Goal: Use online tool/utility: Use online tool/utility

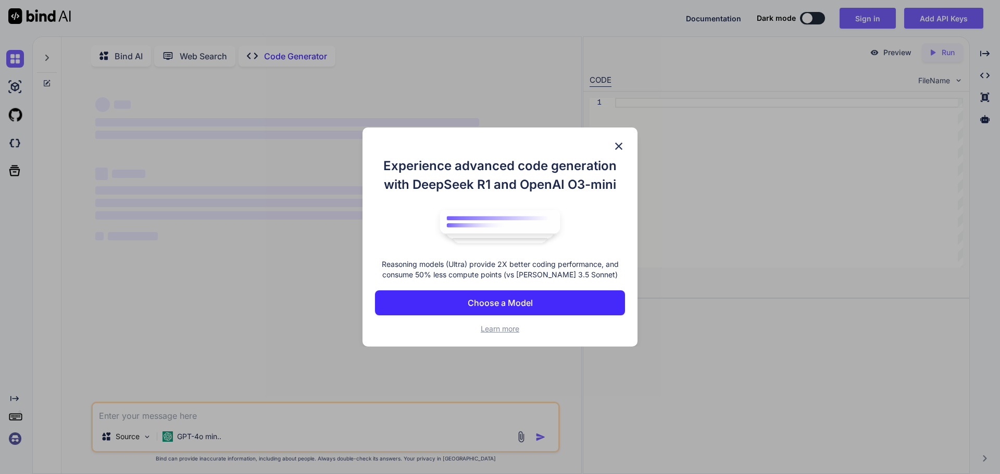
click at [511, 303] on p "Choose a Model" at bounding box center [500, 303] width 65 height 12
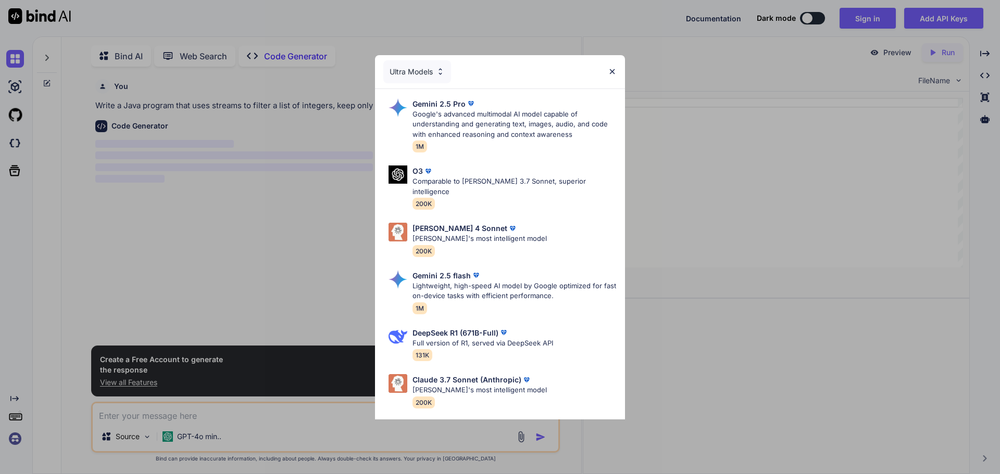
scroll to position [4, 0]
click at [544, 134] on p "Google's advanced multimodal AI model capable of understanding and generating t…" at bounding box center [514, 124] width 204 height 31
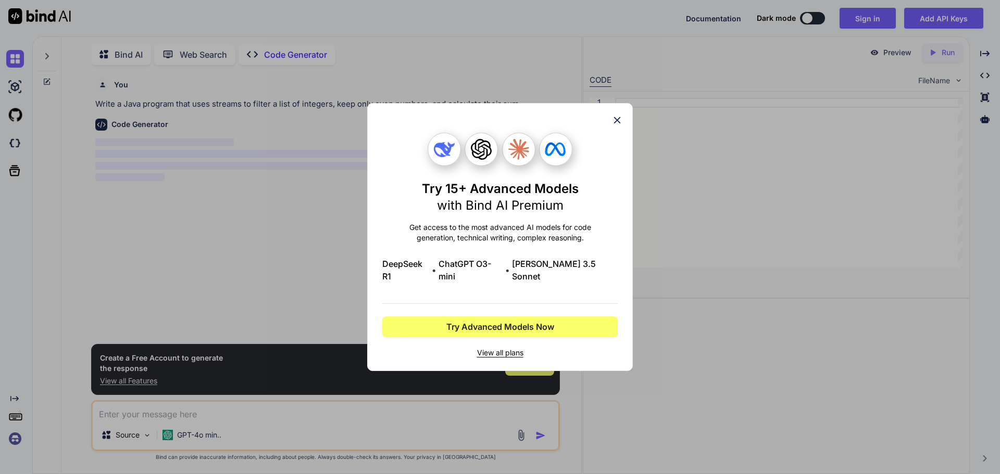
click at [618, 124] on icon at bounding box center [617, 120] width 7 height 7
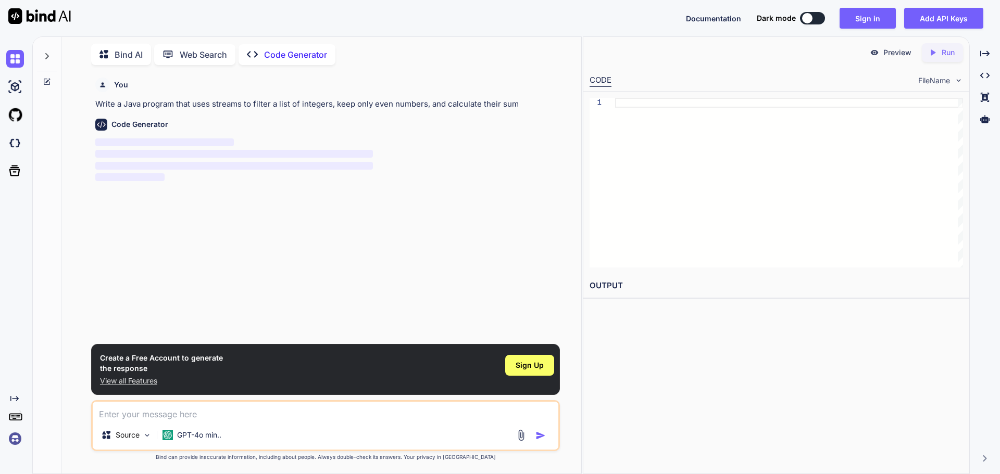
type textarea "x"
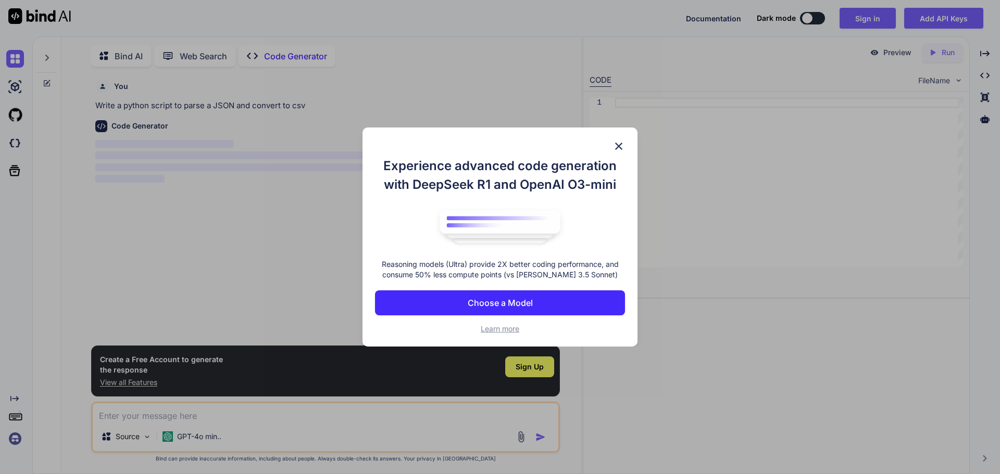
scroll to position [4, 0]
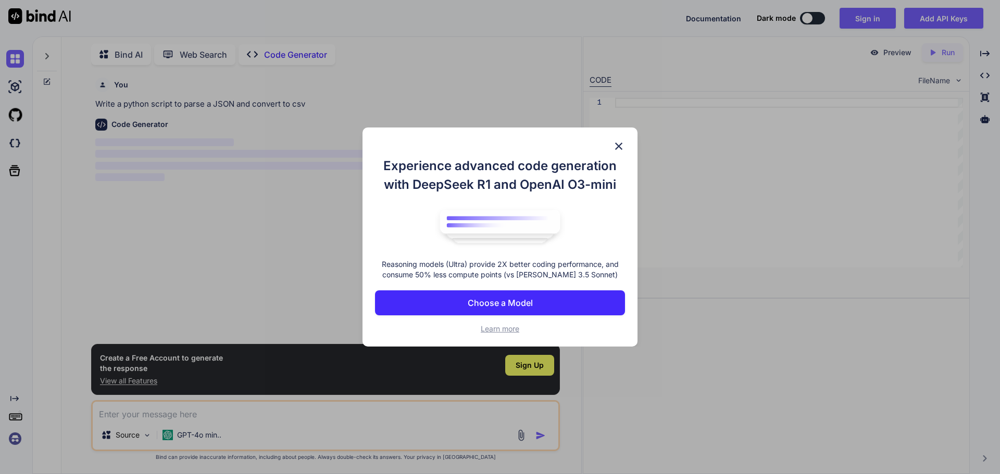
type textarea "x"
click at [617, 145] on img at bounding box center [618, 146] width 12 height 12
